Goal: Information Seeking & Learning: Learn about a topic

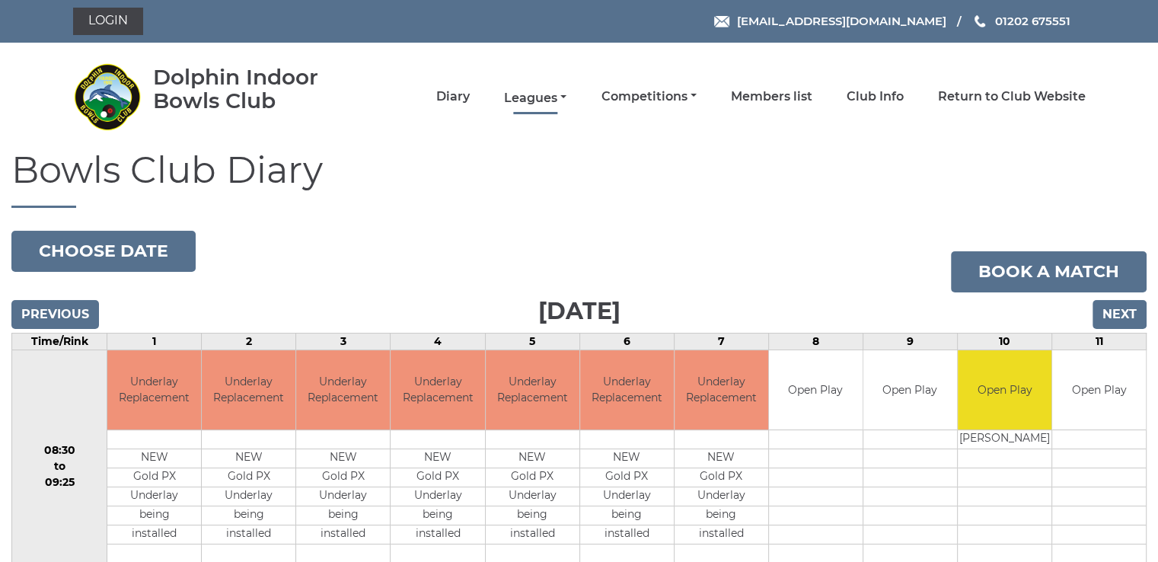
click at [525, 95] on link "Leagues" at bounding box center [535, 98] width 62 height 17
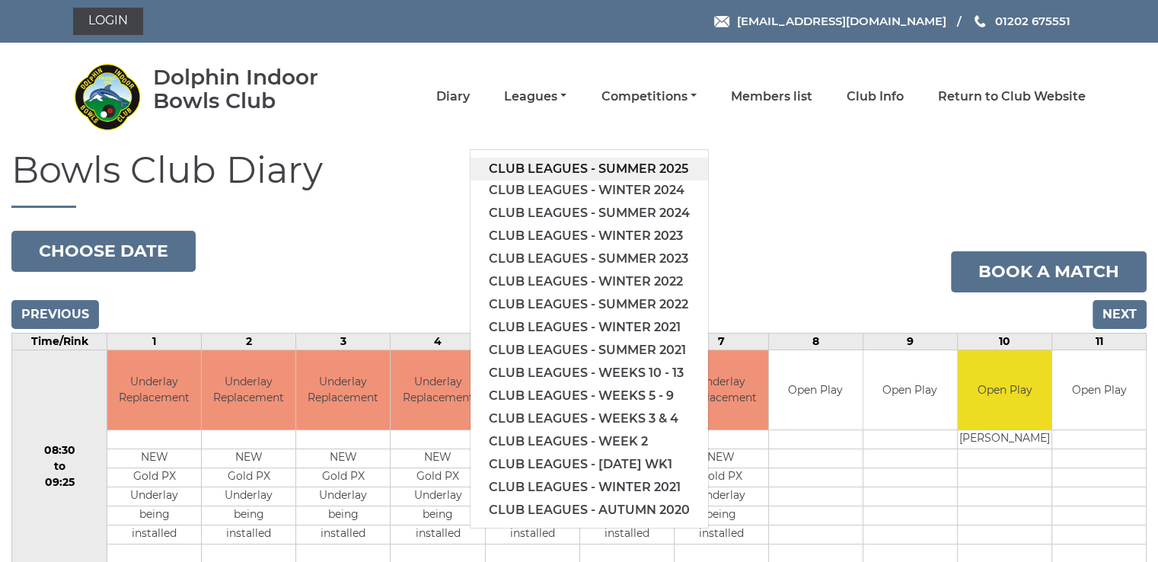
click at [640, 166] on link "Club leagues - Summer 2025" at bounding box center [590, 169] width 238 height 23
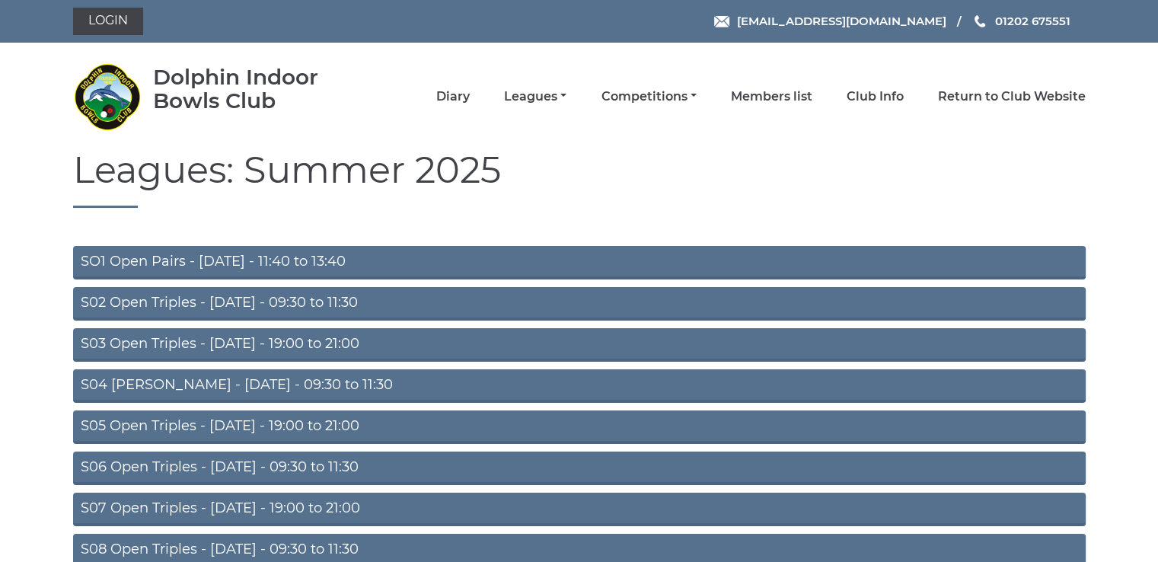
click at [335, 426] on link "S05 Open Triples - Wednesday - 19:00 to 21:00" at bounding box center [579, 427] width 1013 height 34
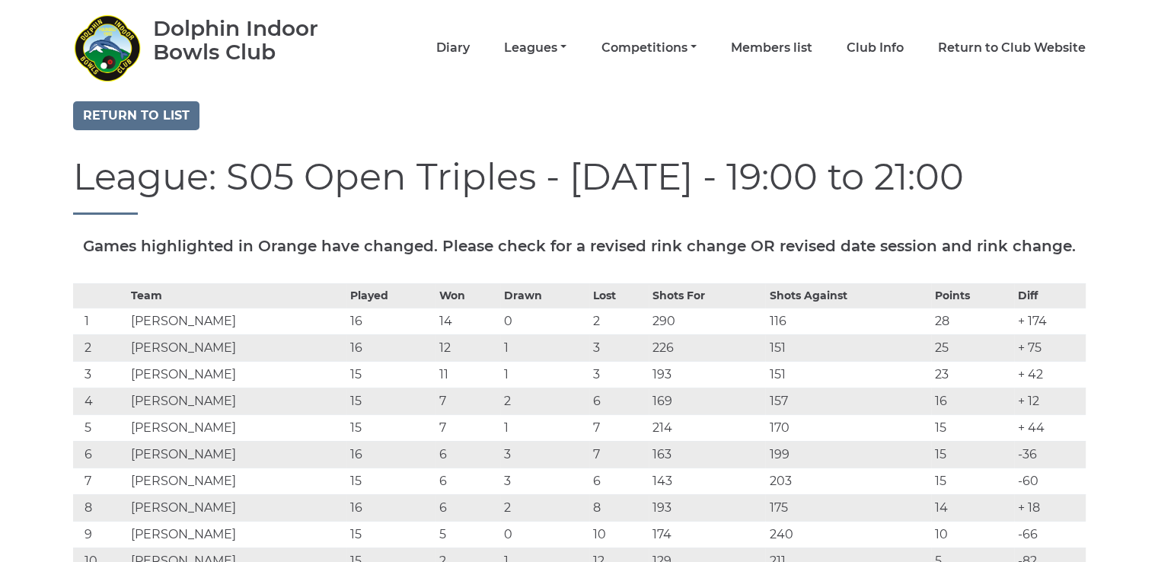
scroll to position [76, 0]
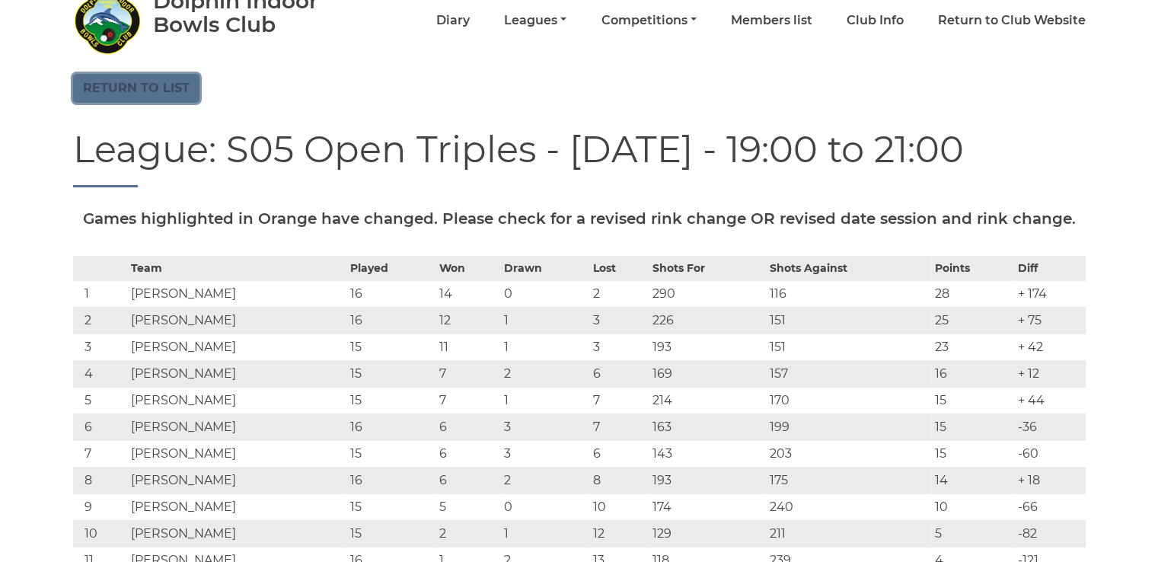
click at [189, 92] on link "Return to list" at bounding box center [136, 88] width 126 height 29
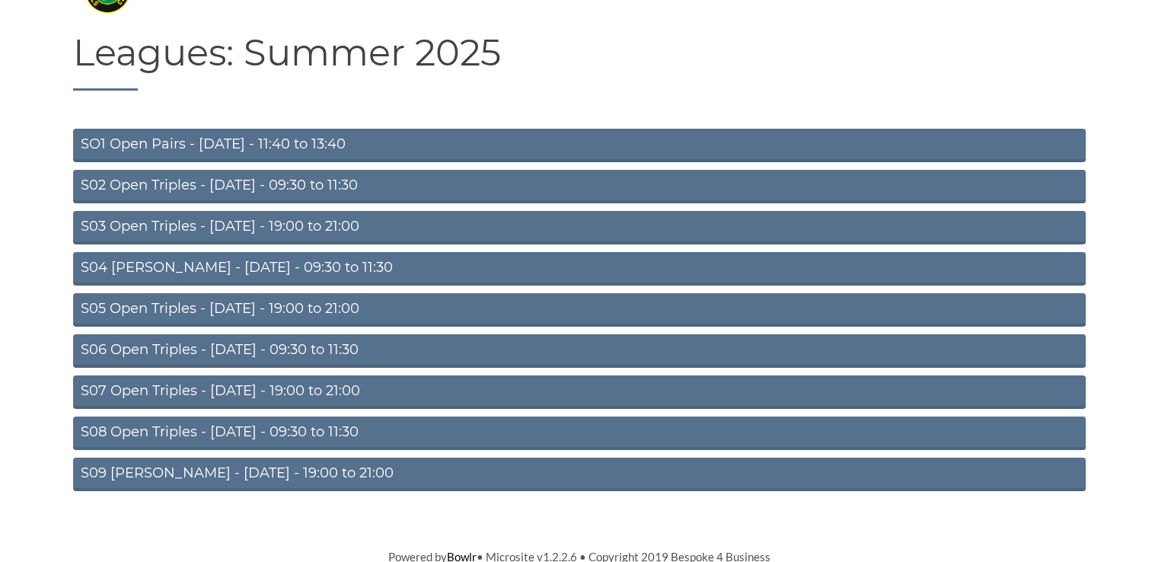
scroll to position [120, 0]
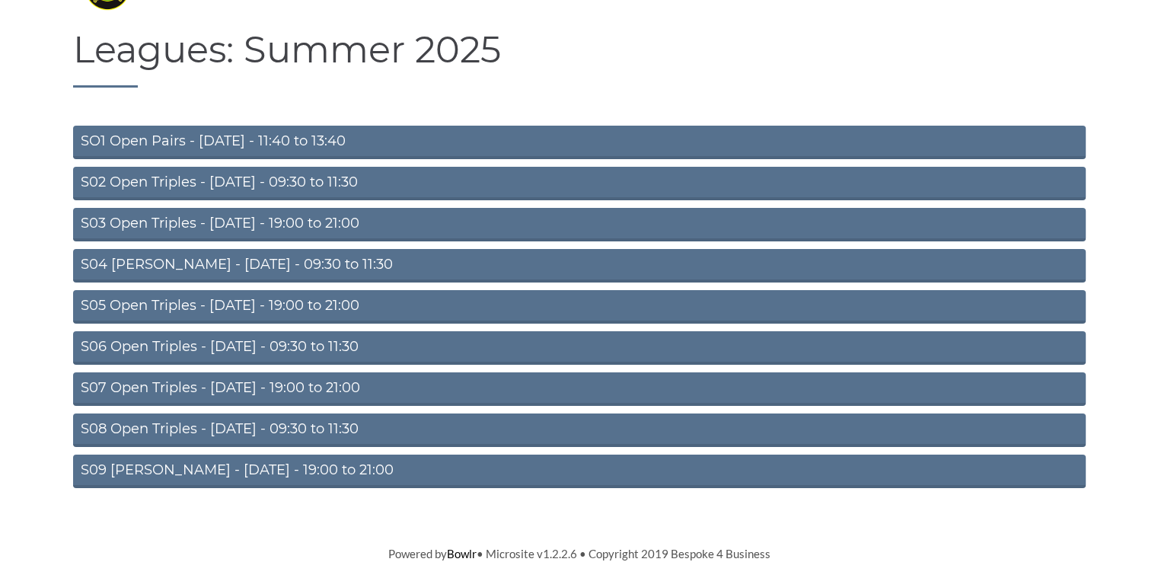
click at [286, 427] on link "S08 Open Triples - [DATE] - 09:30 to 11:30" at bounding box center [579, 430] width 1013 height 34
